Goal: Book appointment/travel/reservation

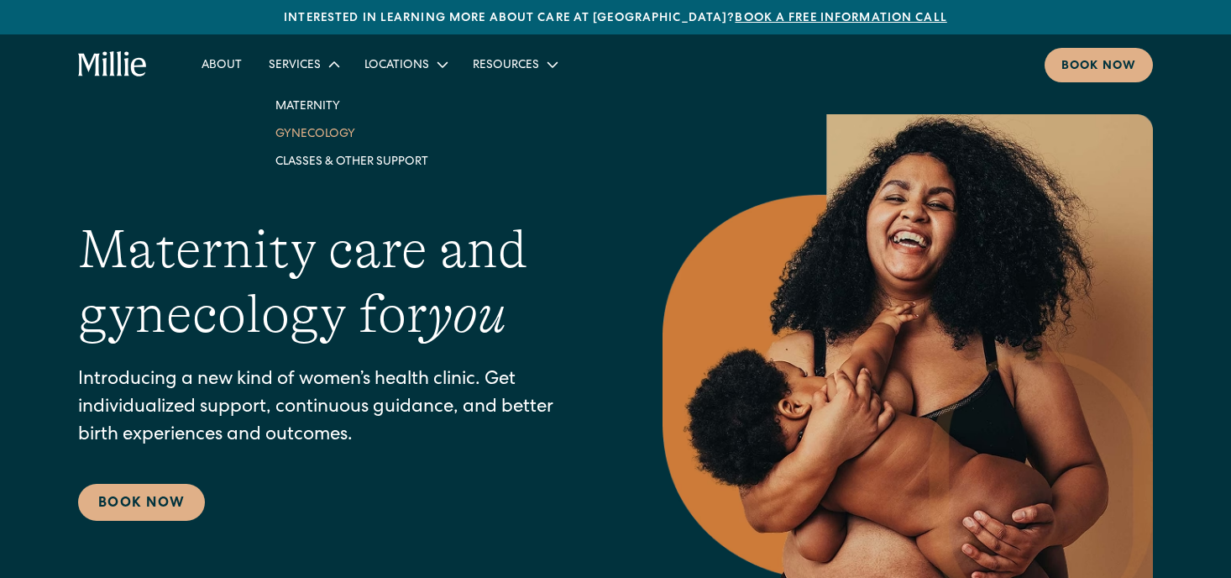
click at [310, 138] on link "Gynecology" at bounding box center [352, 133] width 180 height 28
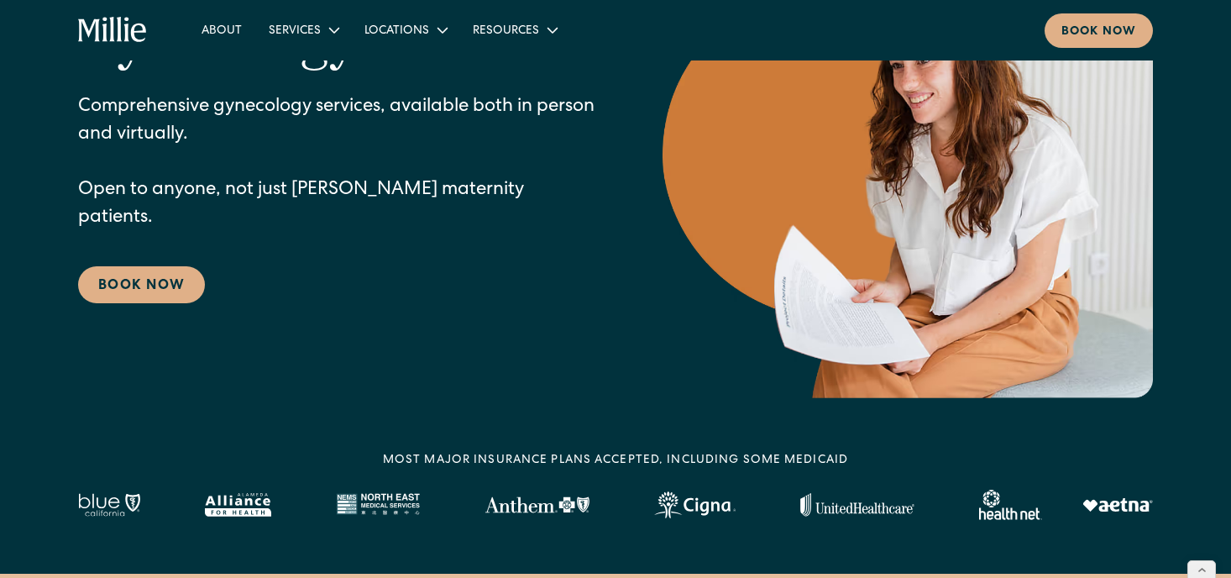
scroll to position [199, 0]
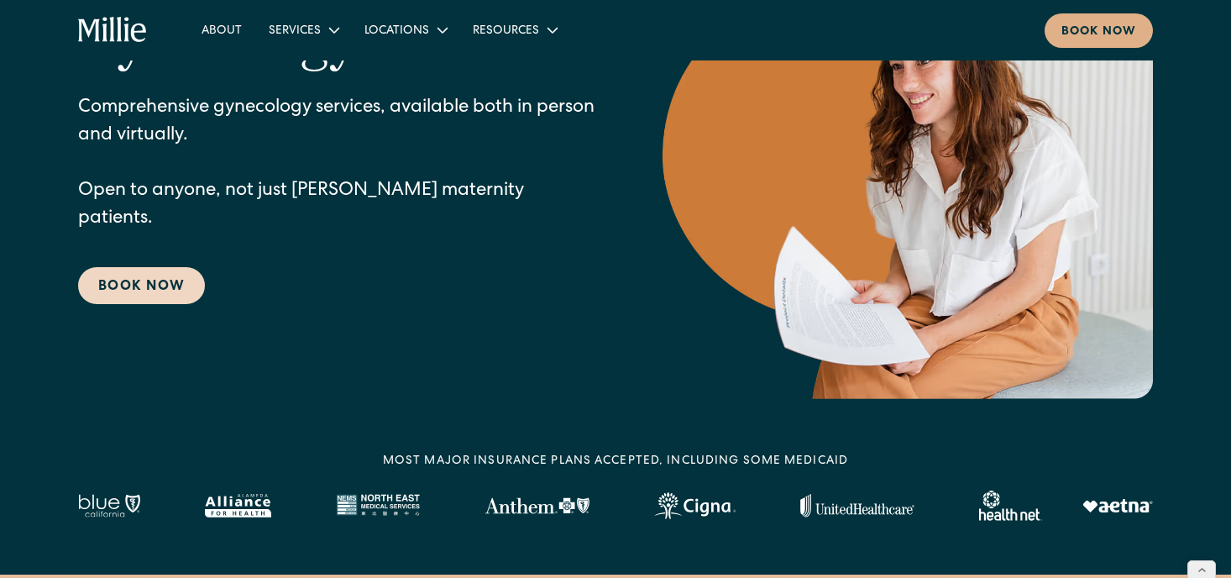
click at [193, 269] on link "Book Now" at bounding box center [141, 285] width 127 height 37
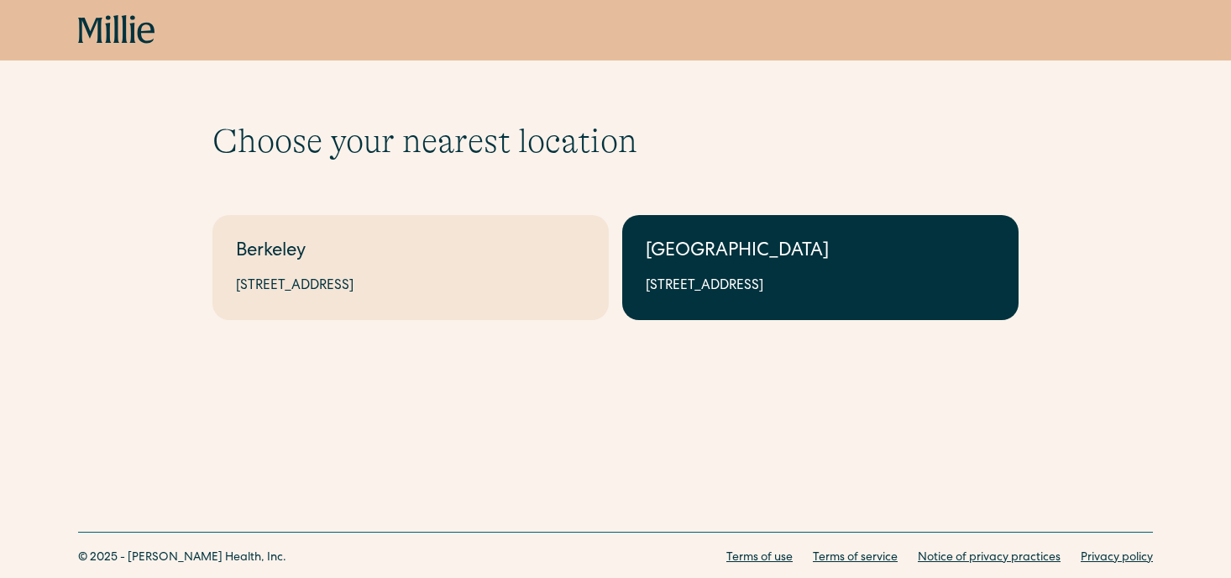
scroll to position [63, 0]
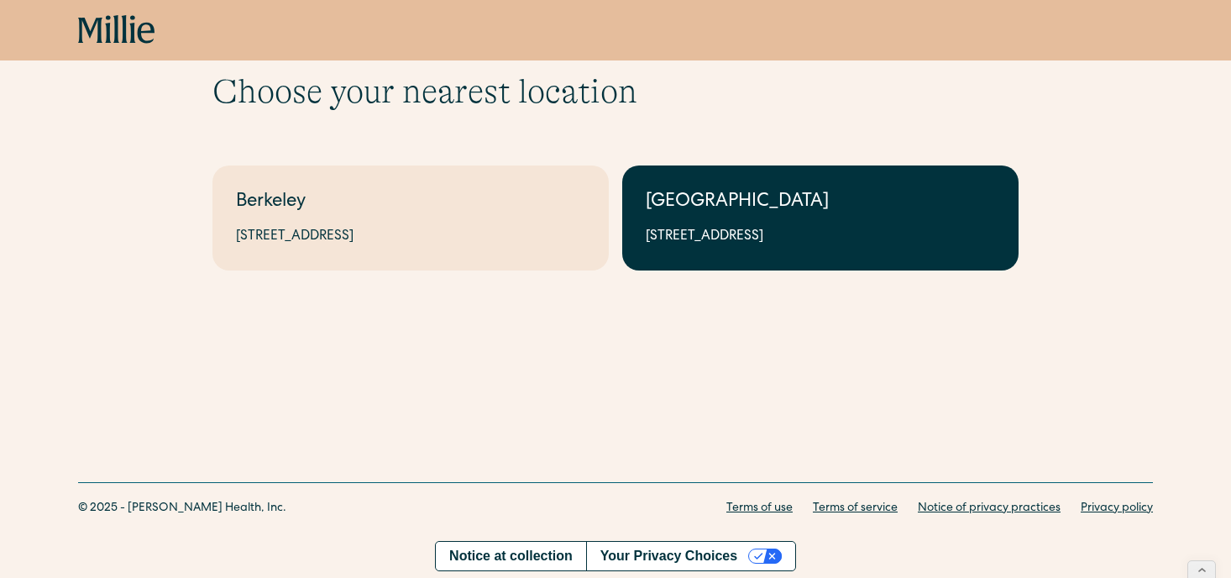
click at [725, 215] on div "[GEOGRAPHIC_DATA]" at bounding box center [820, 203] width 349 height 28
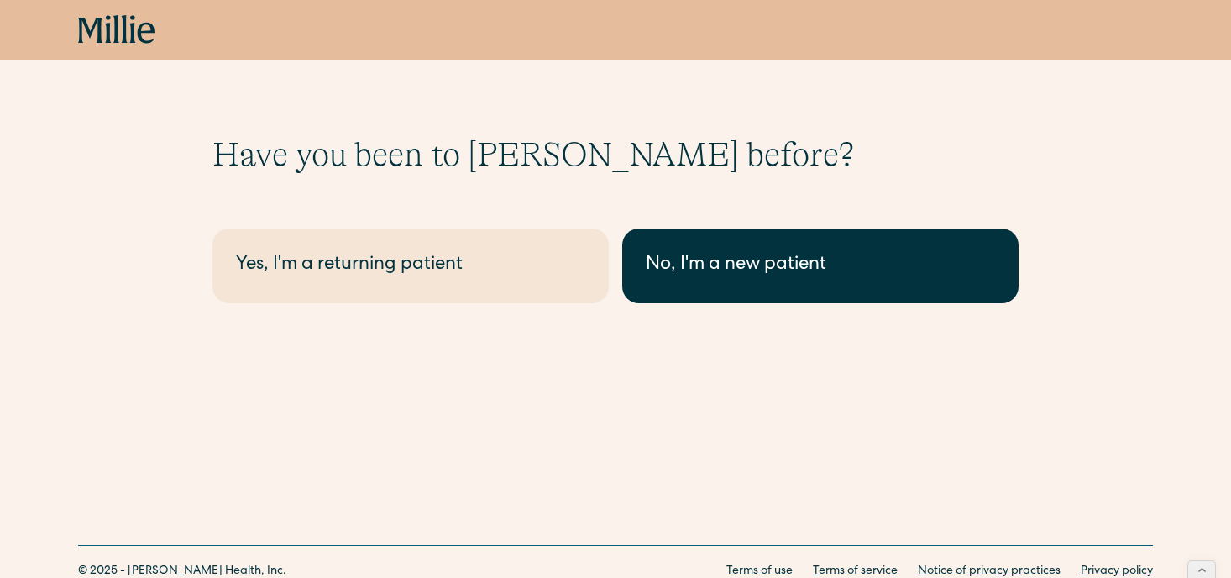
click at [690, 286] on link "No, I'm a new patient" at bounding box center [820, 265] width 396 height 75
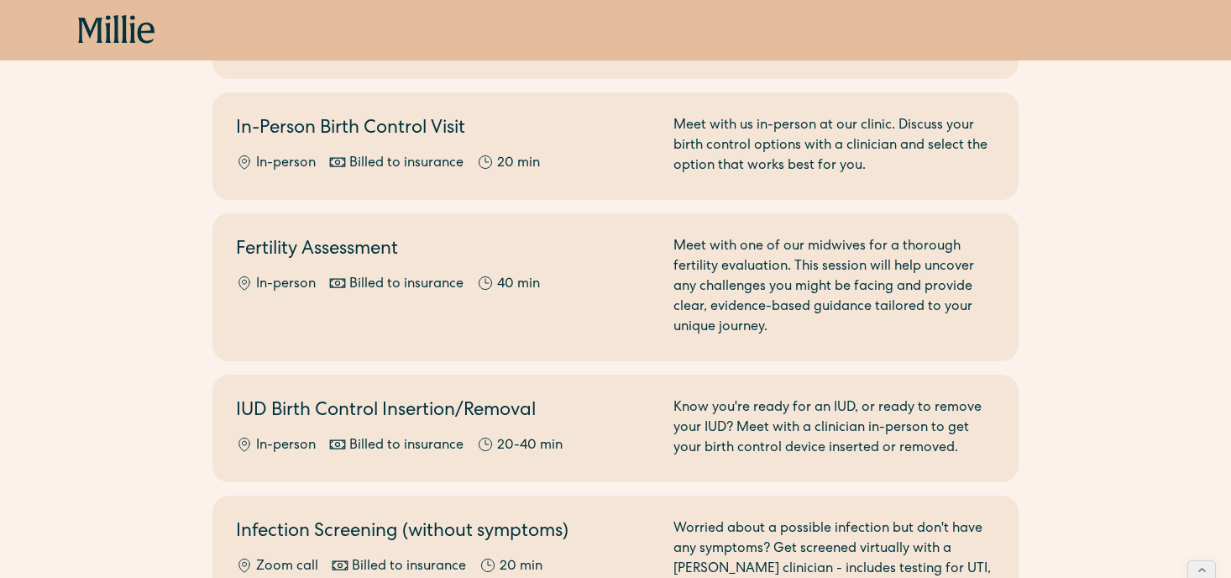
scroll to position [570, 0]
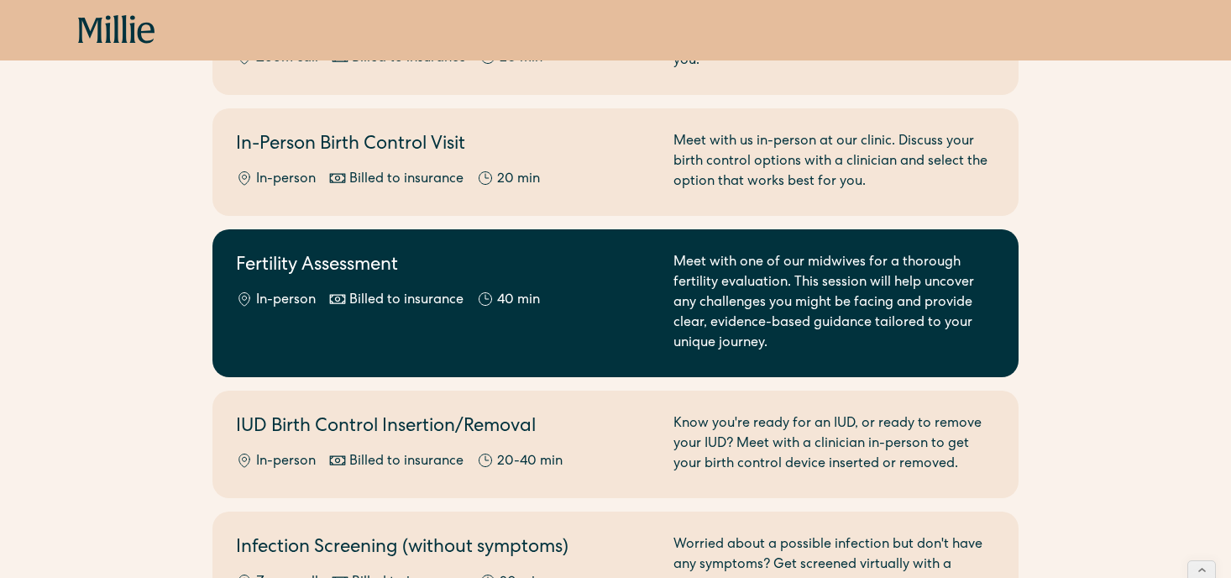
click at [892, 255] on div "Meet with one of our midwives for a thorough fertility evaluation. This session…" at bounding box center [834, 303] width 322 height 101
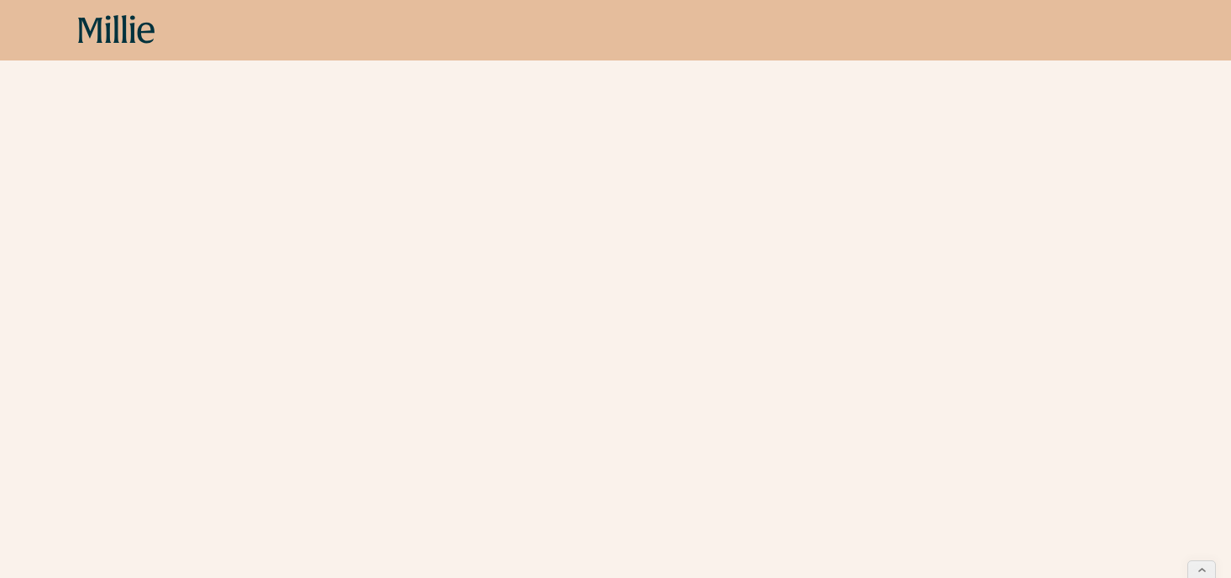
scroll to position [347, 0]
click at [107, 103] on div "Schedule your appointment A compassionate, knowledgeable midwife will review yo…" at bounding box center [615, 265] width 1231 height 954
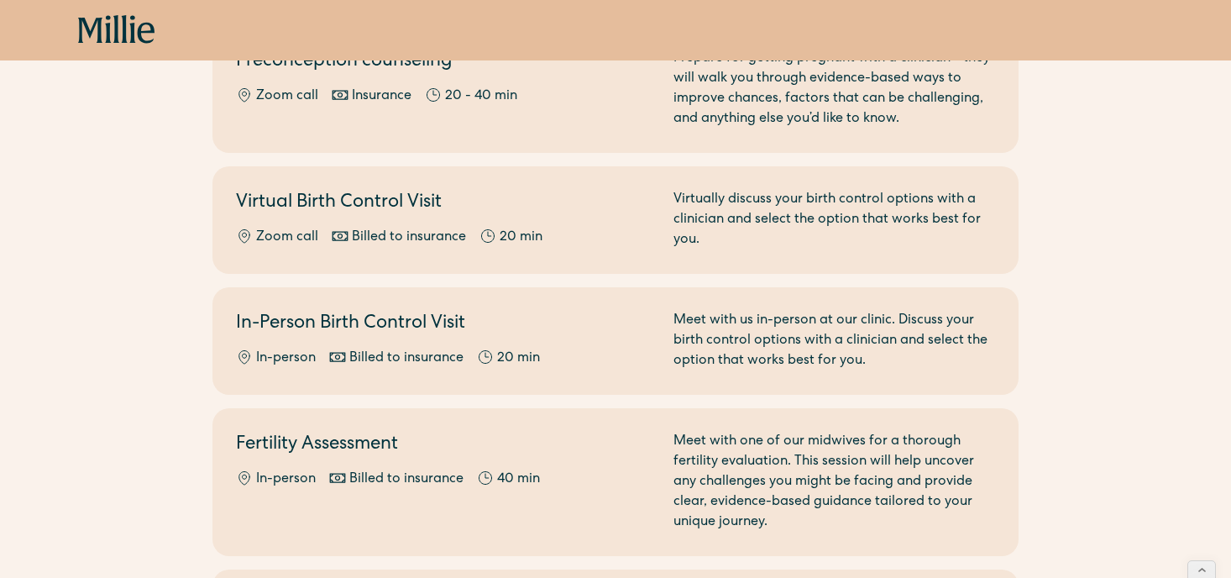
scroll to position [421, 0]
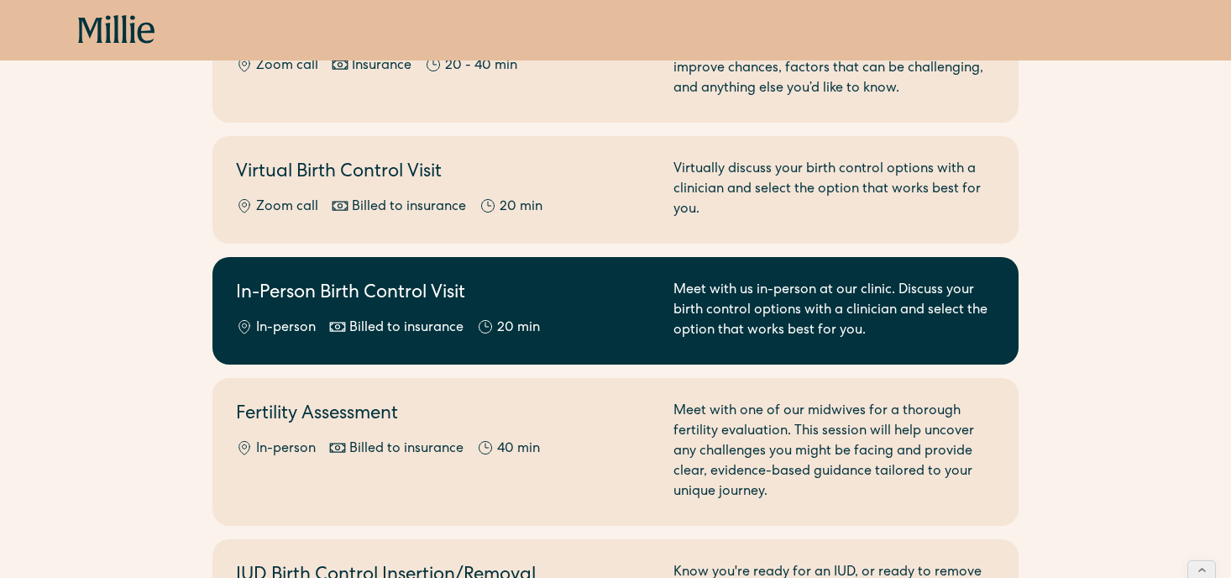
click at [367, 296] on h2 "In-Person Birth Control Visit" at bounding box center [444, 294] width 417 height 28
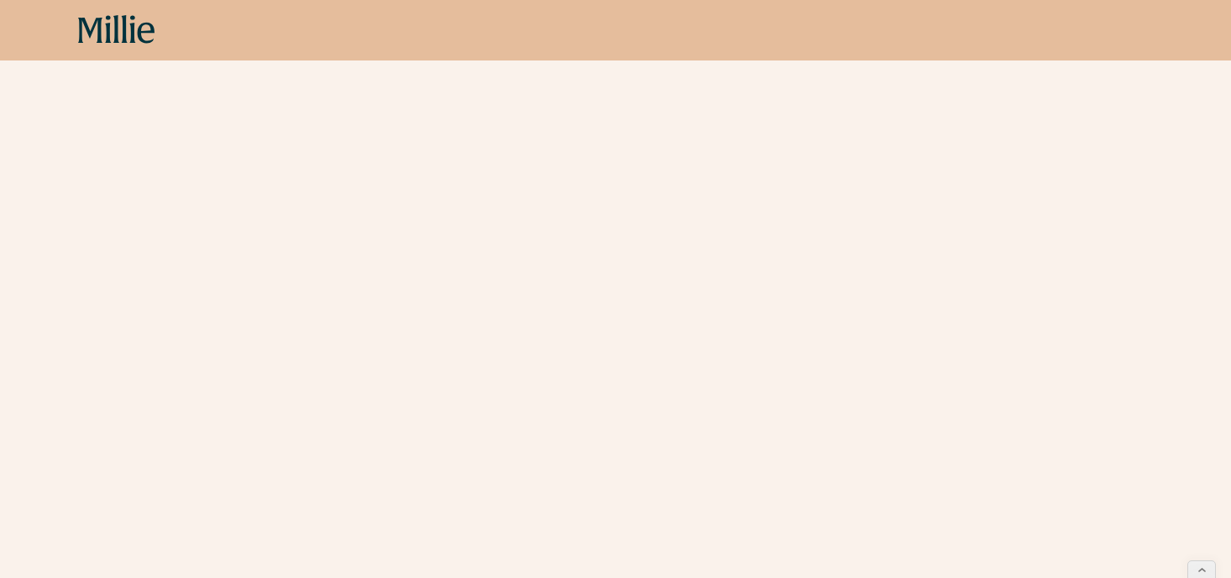
scroll to position [379, 0]
click at [14, 7] on div "Book now" at bounding box center [615, 30] width 1231 height 60
